Goal: Information Seeking & Learning: Check status

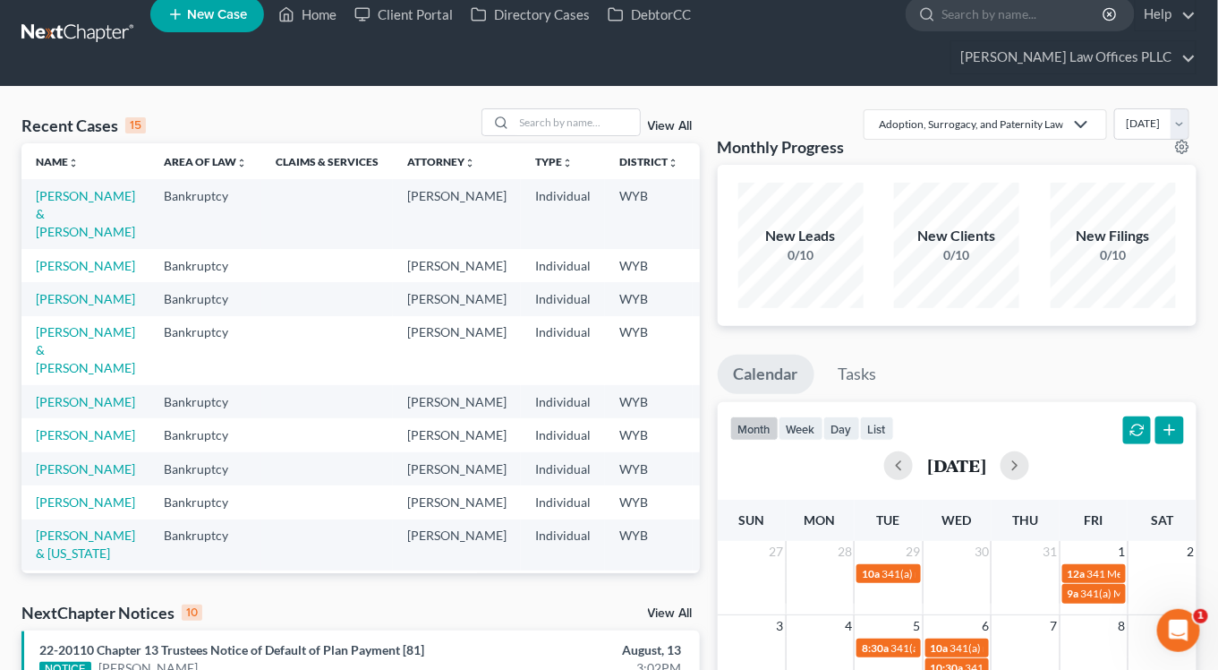
scroll to position [18, 0]
click at [527, 109] on input "search" at bounding box center [577, 122] width 125 height 26
type input "[PERSON_NAME]"
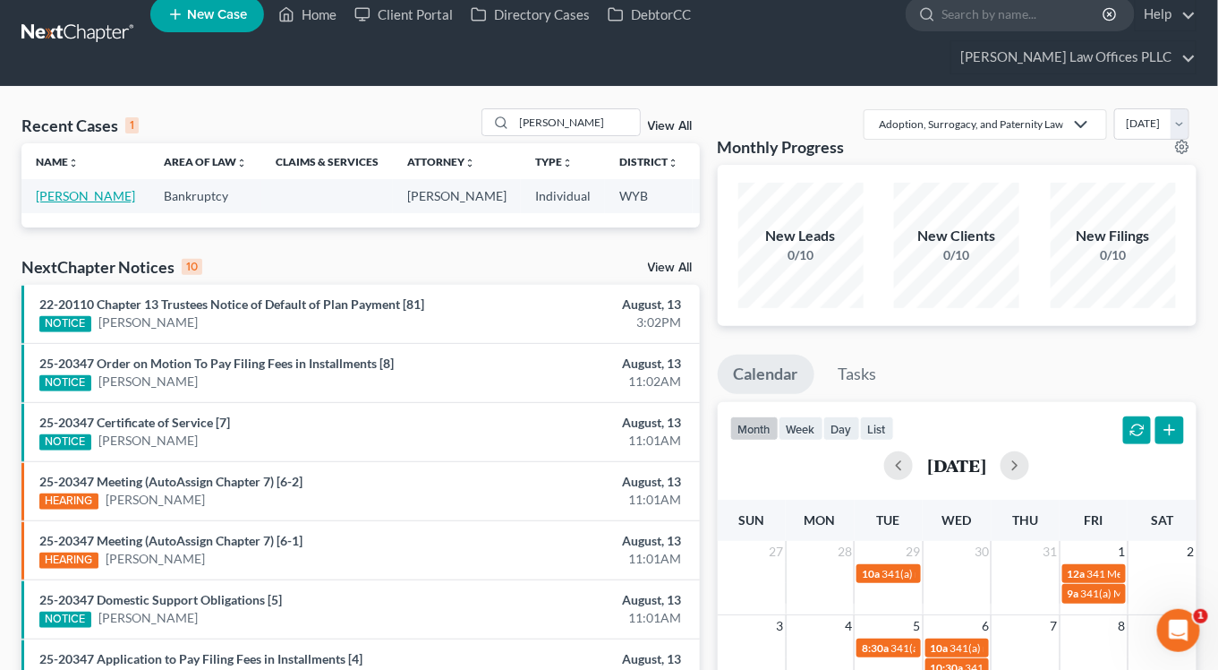
click at [47, 188] on link "[PERSON_NAME]" at bounding box center [85, 195] width 99 height 15
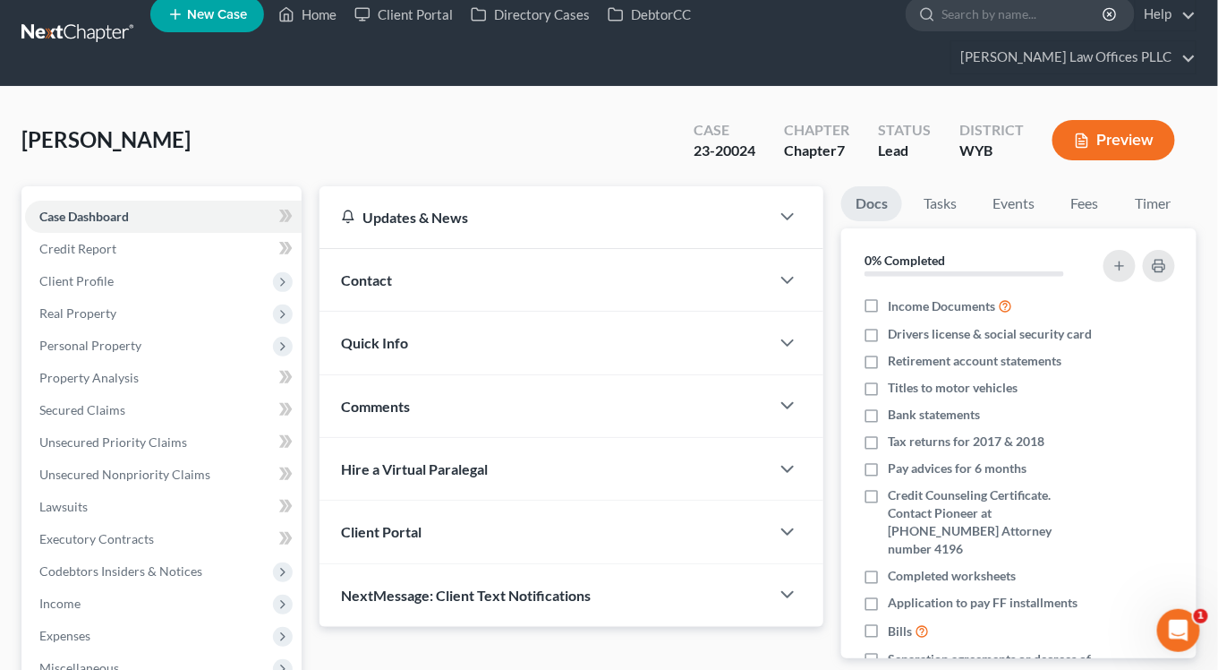
click at [47, 209] on span "Case Dashboard" at bounding box center [84, 216] width 90 height 15
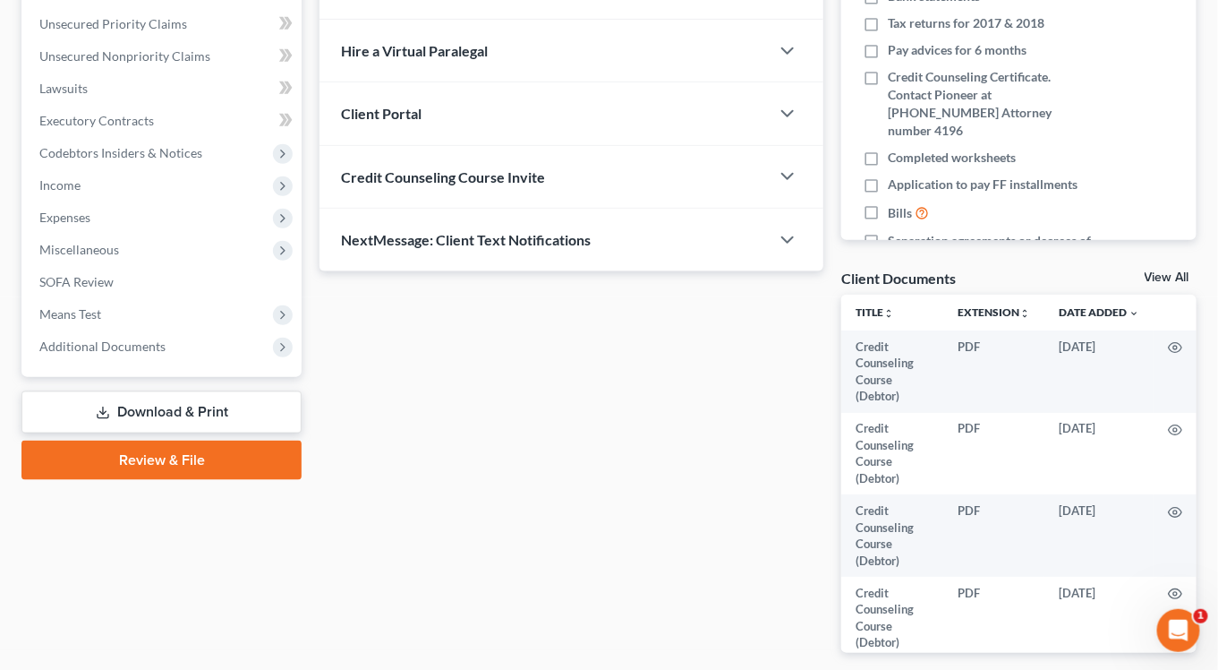
scroll to position [429, 0]
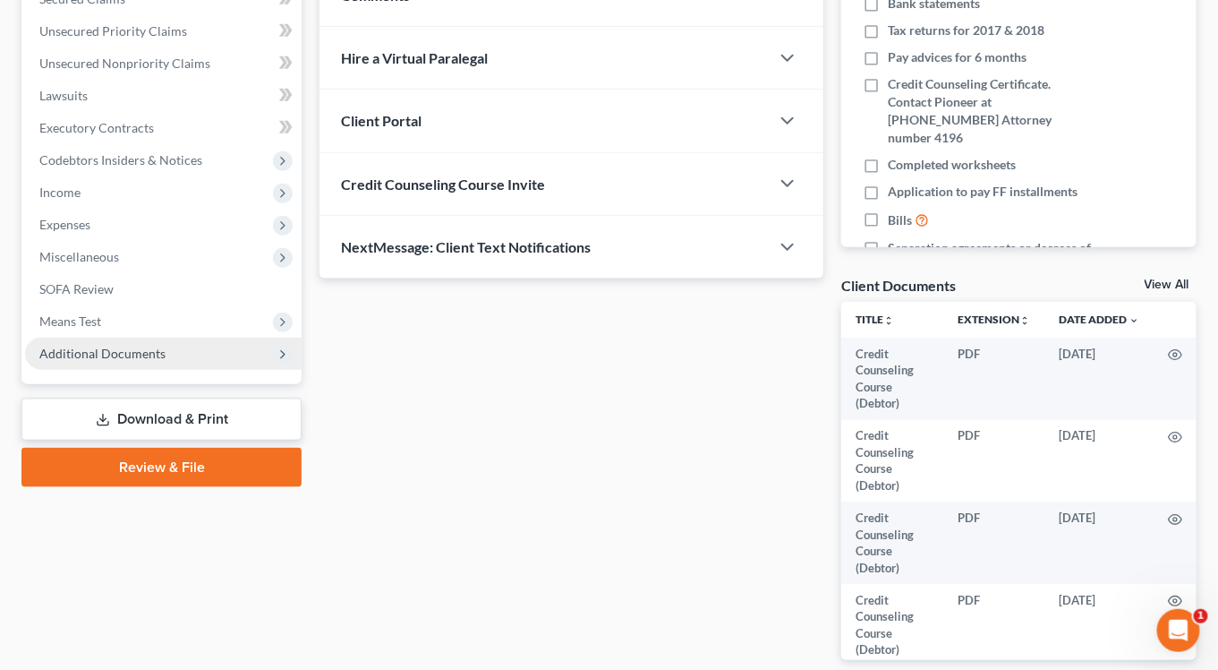
click at [64, 346] on span "Additional Documents" at bounding box center [102, 353] width 126 height 15
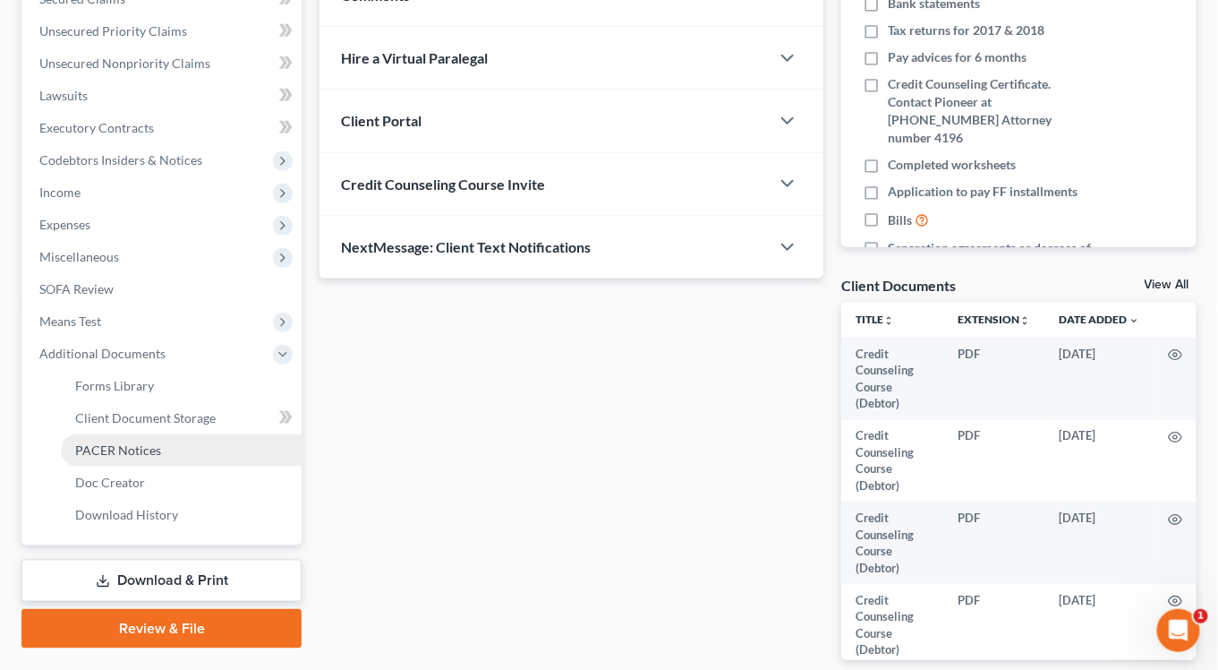
click at [103, 442] on span "PACER Notices" at bounding box center [118, 449] width 86 height 15
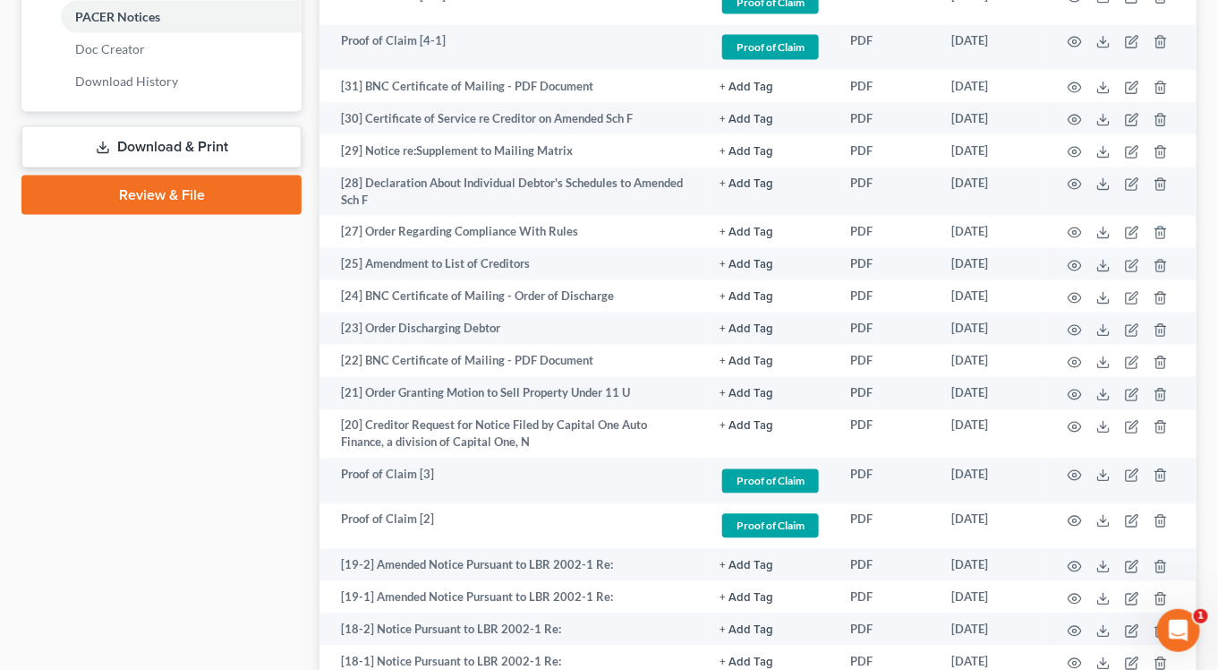
scroll to position [965, 0]
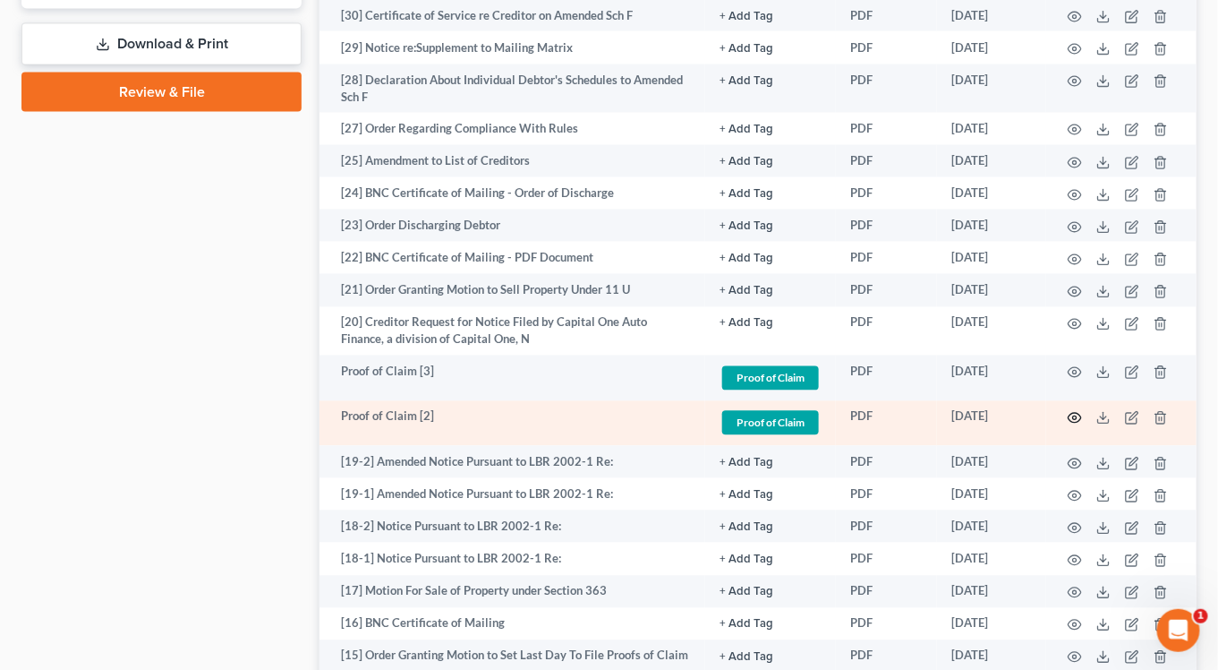
click at [1076, 411] on icon "button" at bounding box center [1075, 418] width 14 height 14
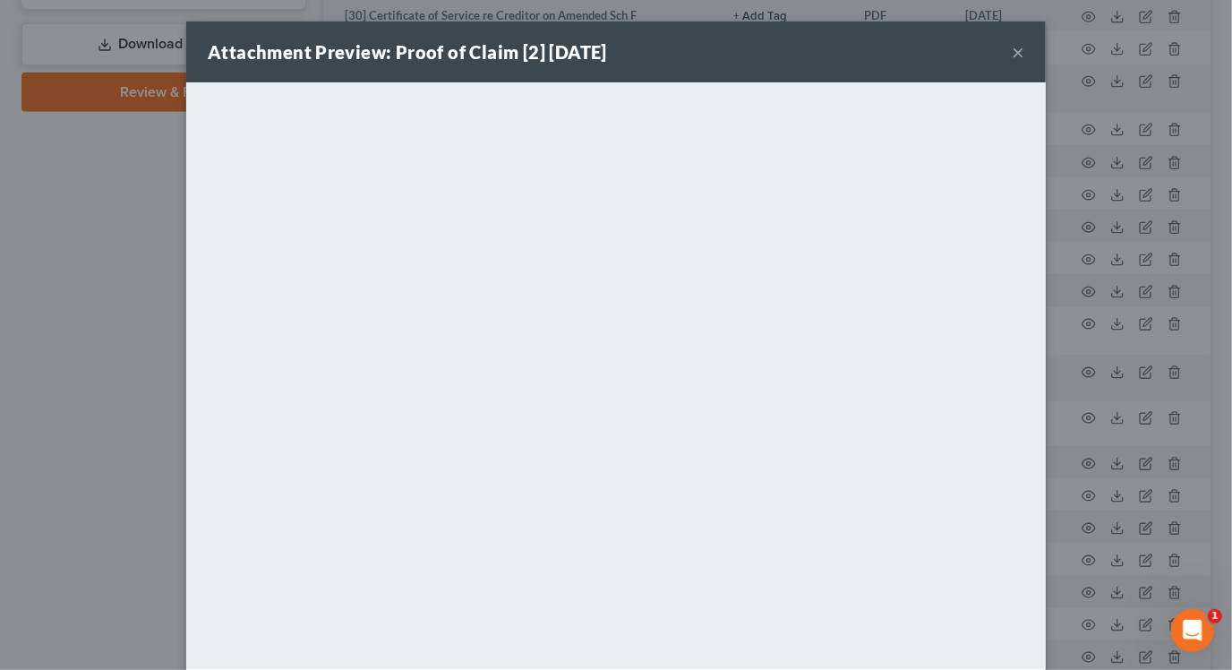
click at [1012, 47] on button "×" at bounding box center [1018, 51] width 13 height 21
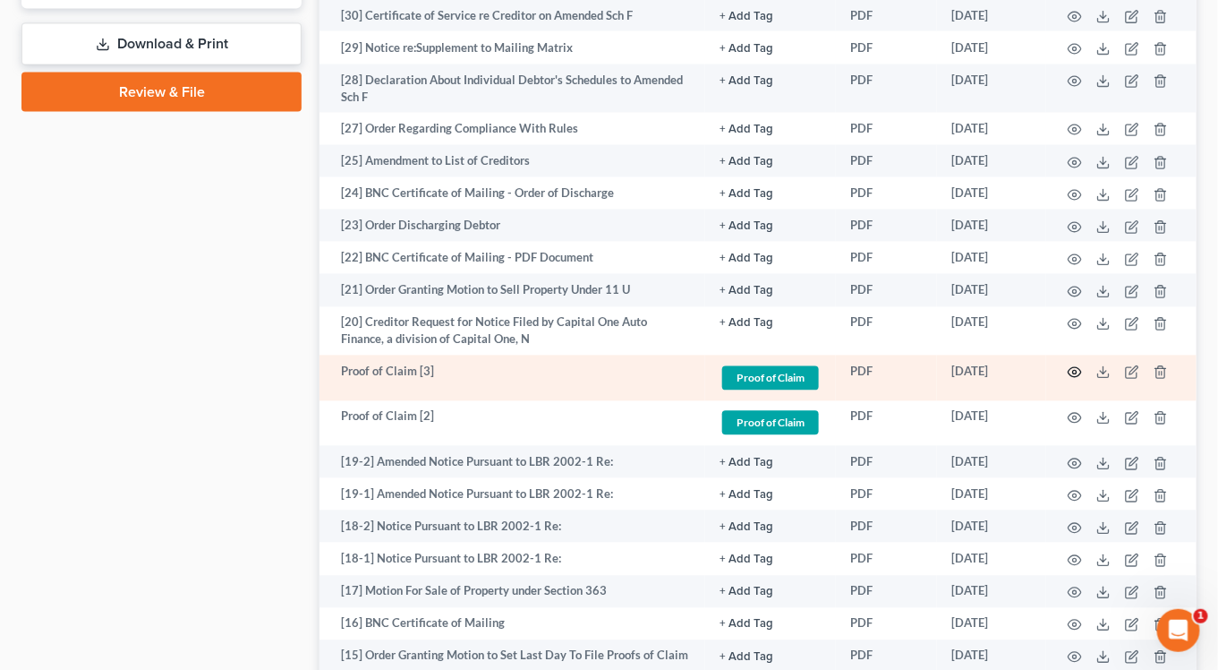
click at [1072, 365] on icon "button" at bounding box center [1075, 372] width 14 height 14
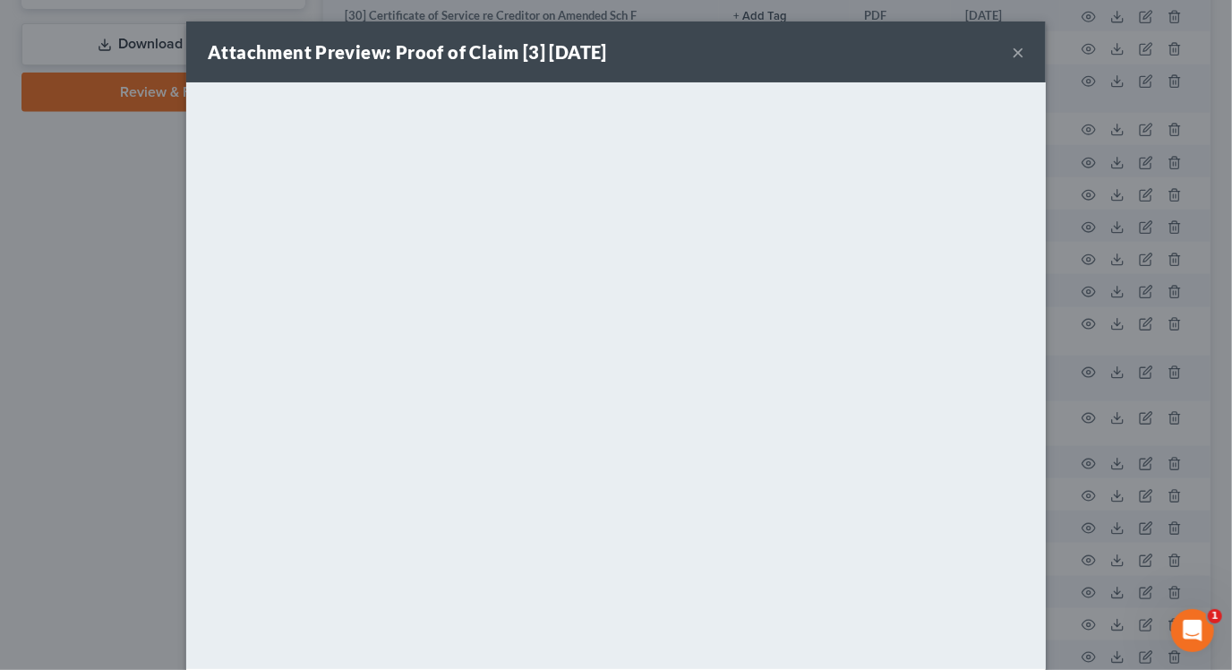
click at [761, 41] on div "Attachment Preview: Proof of Claim [3] [DATE] ×" at bounding box center [615, 51] width 859 height 61
click at [1014, 49] on button "×" at bounding box center [1018, 51] width 13 height 21
